Goal: Information Seeking & Learning: Learn about a topic

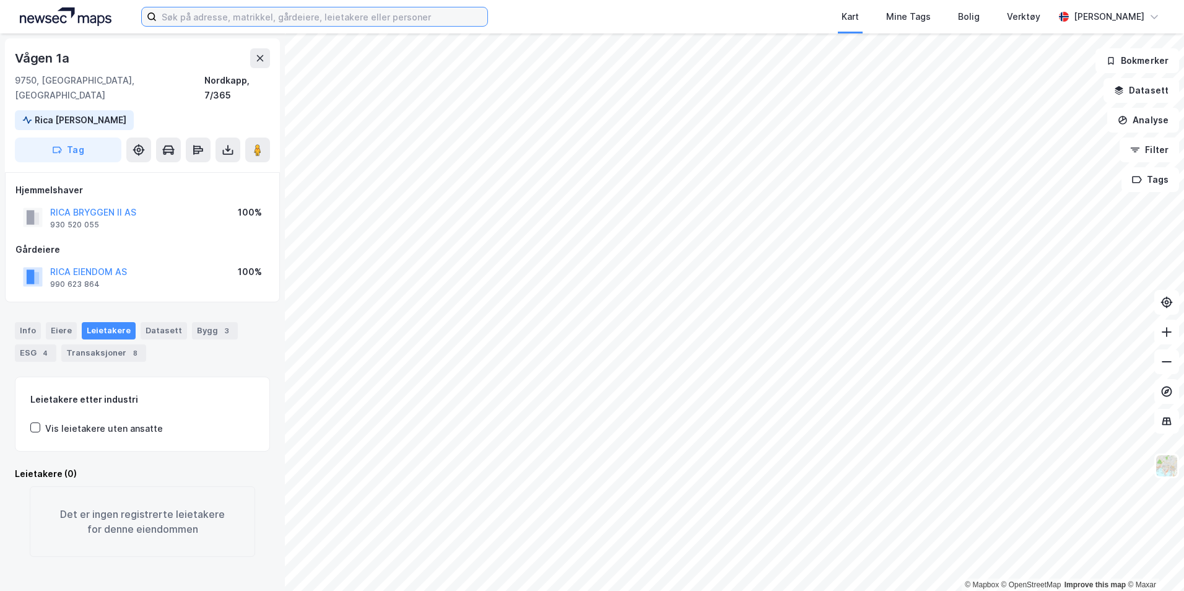
click at [402, 25] on input at bounding box center [322, 16] width 331 height 19
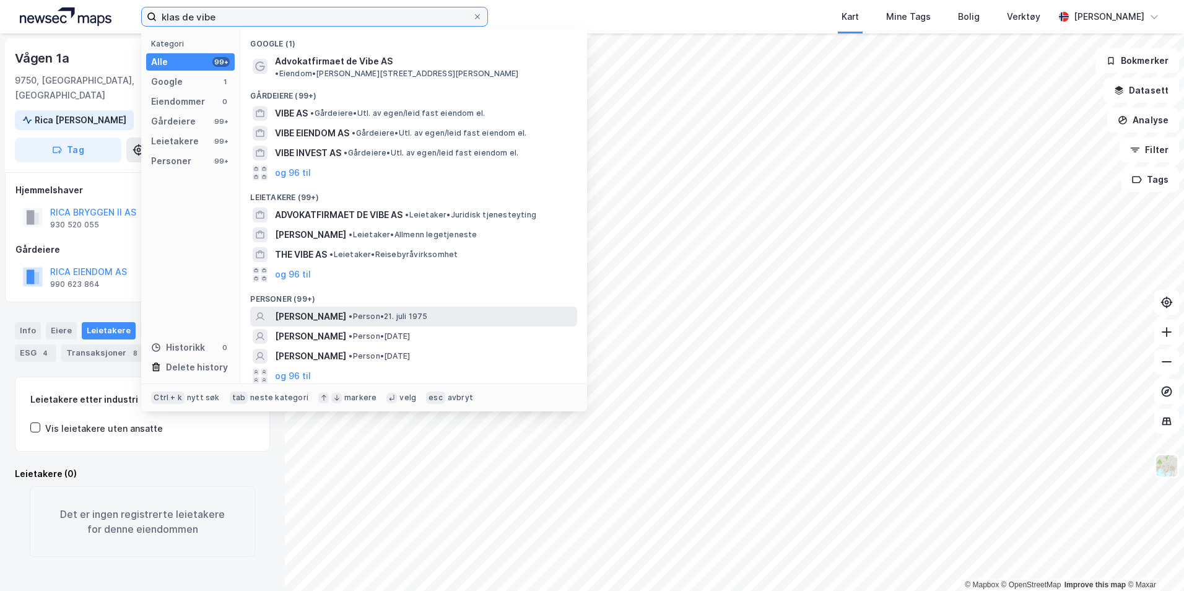
type input "klas de vibe"
click at [371, 312] on span "• Person • 21. juli 1975" at bounding box center [388, 317] width 79 height 10
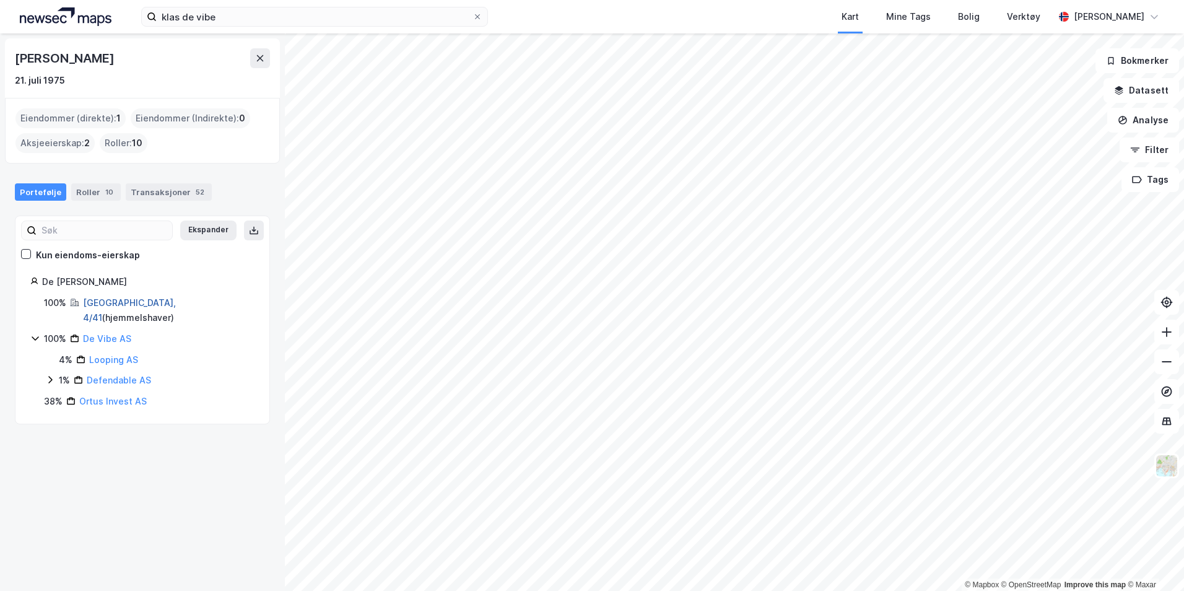
click at [95, 303] on link "[GEOGRAPHIC_DATA], 4/41" at bounding box center [129, 309] width 93 height 25
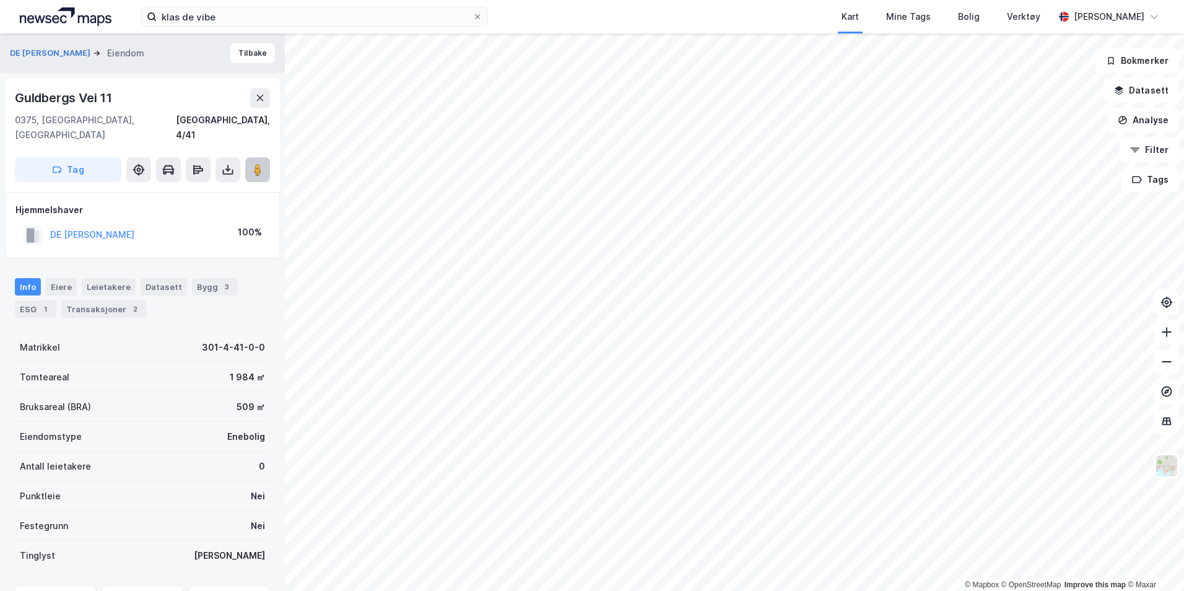
click at [259, 164] on image at bounding box center [257, 170] width 7 height 12
drag, startPoint x: 142, startPoint y: 82, endPoint x: 18, endPoint y: 106, distance: 126.2
click at [18, 106] on div "[STREET_ADDRESS] Tag" at bounding box center [142, 135] width 275 height 114
copy div "Guldbergs Vei 11"
click at [107, 300] on div "Transaksjoner 2" at bounding box center [103, 308] width 85 height 17
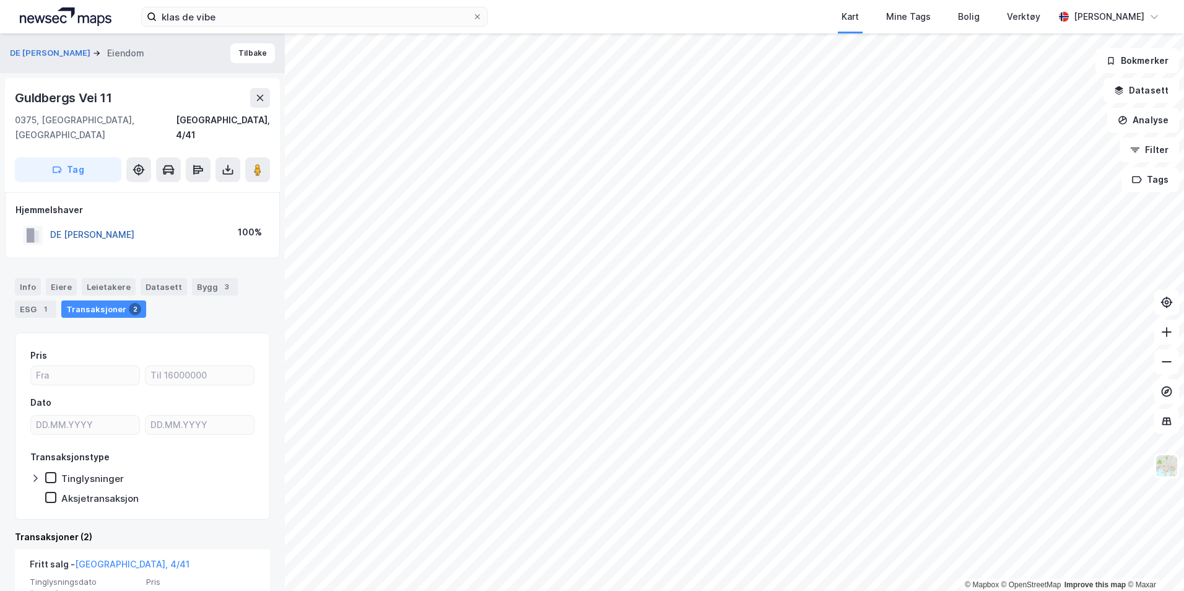
click at [0, 0] on button "DE [PERSON_NAME]" at bounding box center [0, 0] width 0 height 0
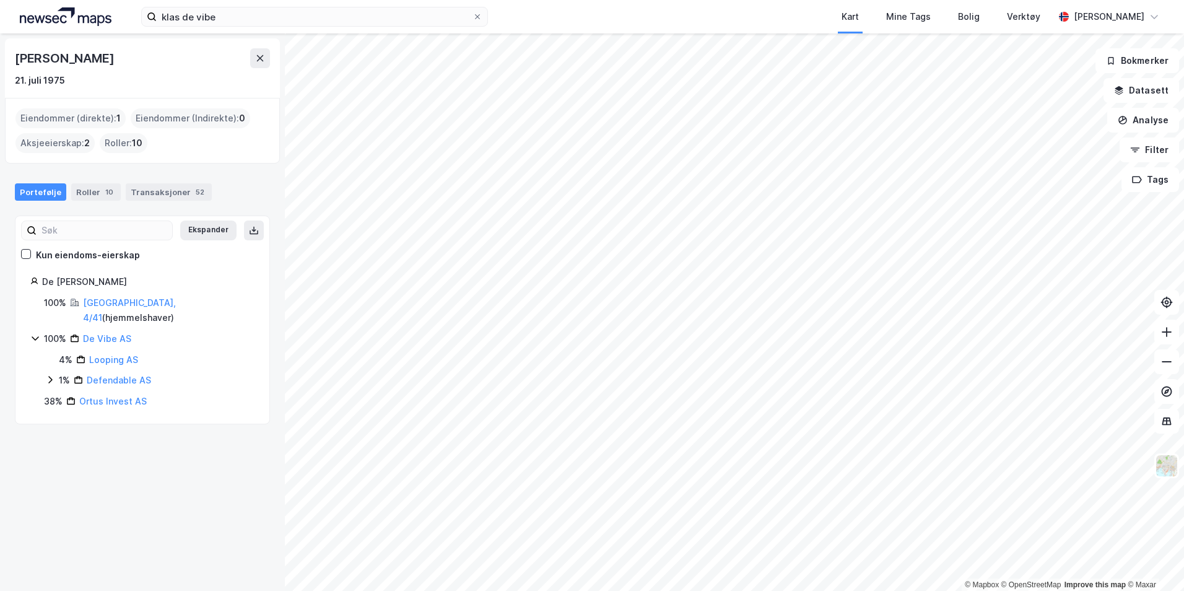
click at [107, 331] on div "De Vibe AS" at bounding box center [107, 338] width 48 height 15
click at [108, 333] on link "De Vibe AS" at bounding box center [107, 338] width 48 height 11
